Goal: Navigation & Orientation: Find specific page/section

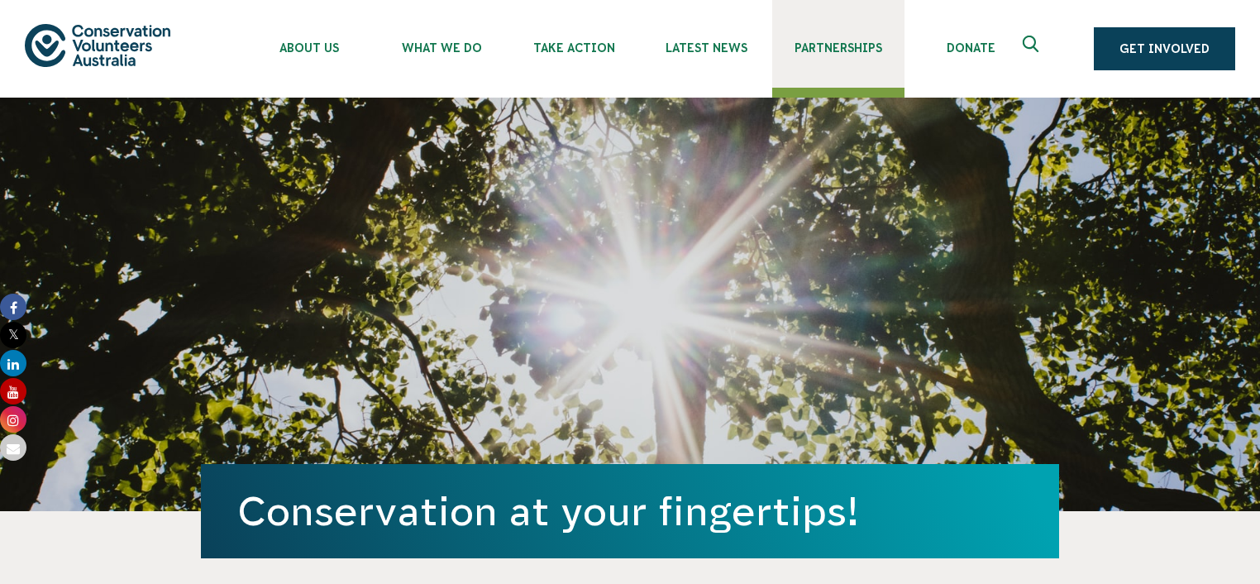
click at [823, 57] on link "Partnerships" at bounding box center [838, 44] width 132 height 88
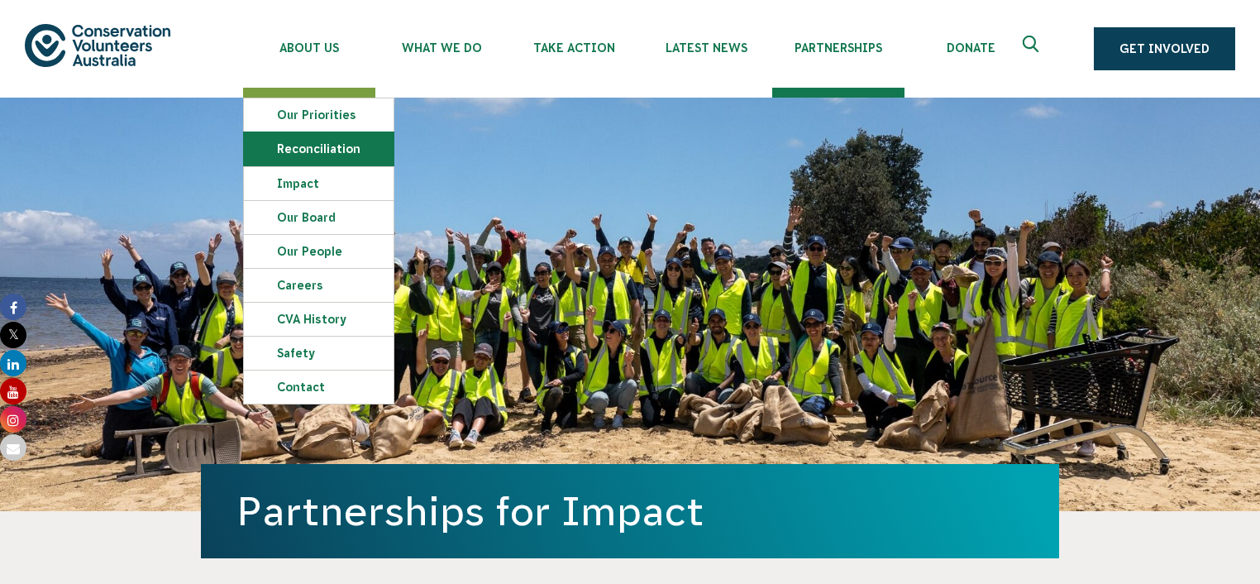
click at [322, 140] on link "Reconciliation" at bounding box center [319, 148] width 150 height 33
